Goal: Check status: Check status

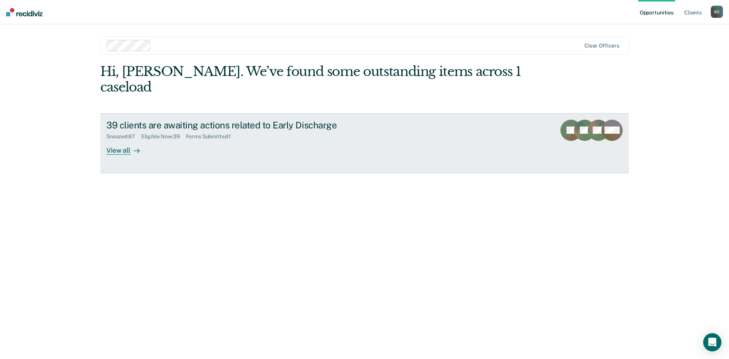
click at [122, 140] on div "View all" at bounding box center [127, 147] width 43 height 15
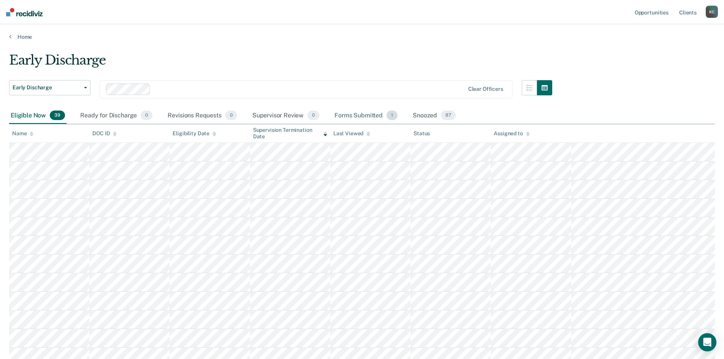
click at [360, 115] on div "Forms Submitted 1" at bounding box center [366, 116] width 66 height 17
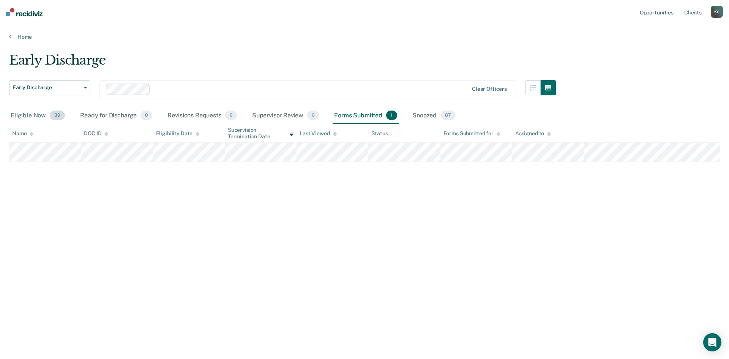
click at [36, 119] on div "Eligible Now 39" at bounding box center [37, 116] width 57 height 17
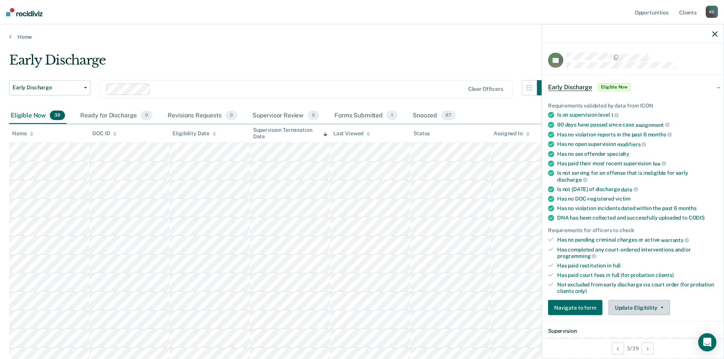
click at [630, 309] on button "Update Eligibility" at bounding box center [639, 307] width 62 height 15
click at [138, 119] on div "Ready for Discharge 0" at bounding box center [116, 116] width 75 height 17
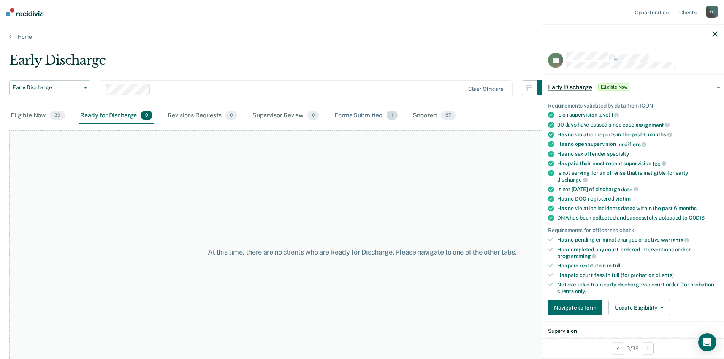
click at [362, 116] on div "Forms Submitted 1" at bounding box center [366, 116] width 66 height 17
